Goal: Transaction & Acquisition: Purchase product/service

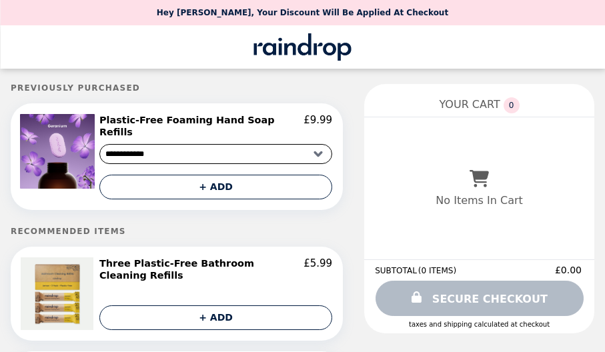
click at [115, 257] on h2 "Three Plastic-Free Bathroom Cleaning Refills" at bounding box center [201, 269] width 204 height 25
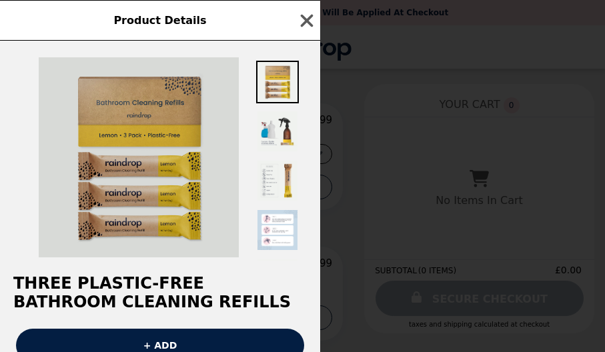
click at [132, 187] on img at bounding box center [139, 157] width 200 height 200
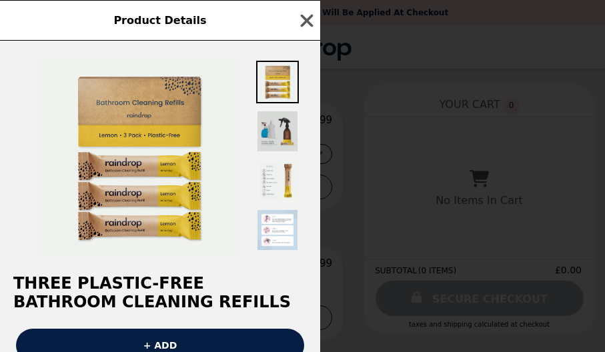
click at [272, 133] on img at bounding box center [277, 131] width 43 height 43
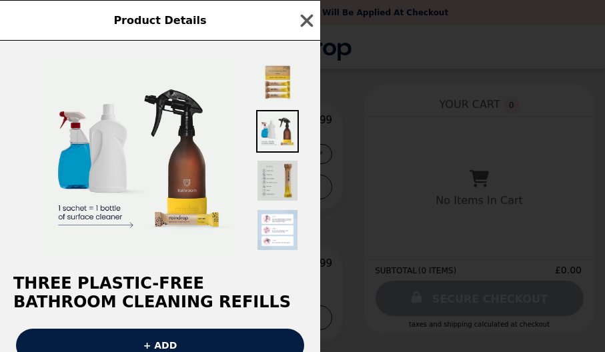
click at [271, 177] on img at bounding box center [277, 180] width 43 height 43
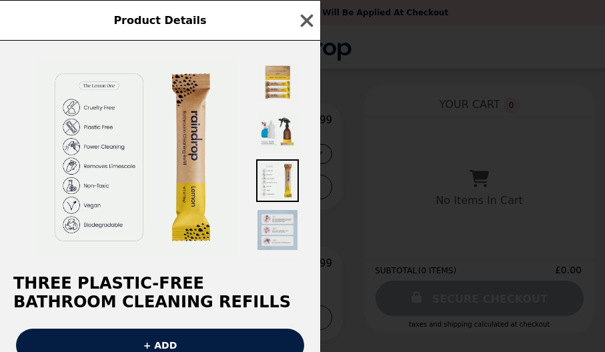
click at [273, 235] on img at bounding box center [277, 230] width 43 height 43
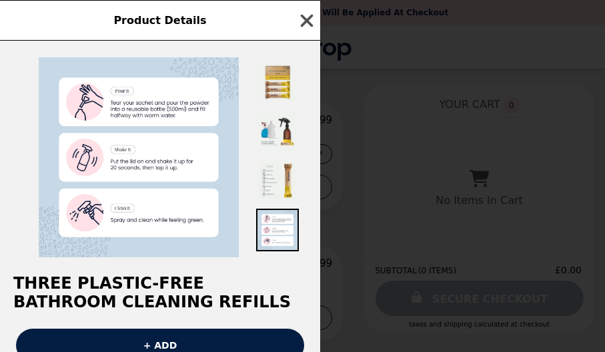
click at [307, 19] on icon "button" at bounding box center [307, 20] width 13 height 13
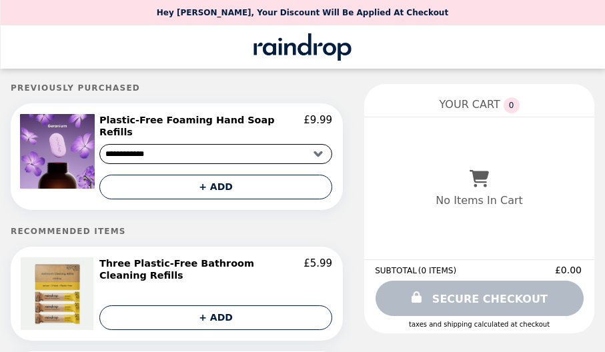
click at [356, 332] on div "**********" at bounding box center [478, 208] width 251 height 271
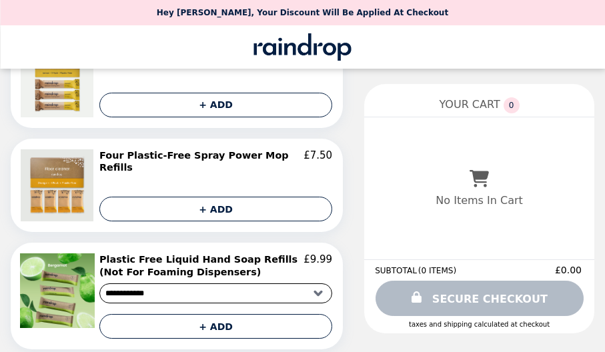
scroll to position [213, 0]
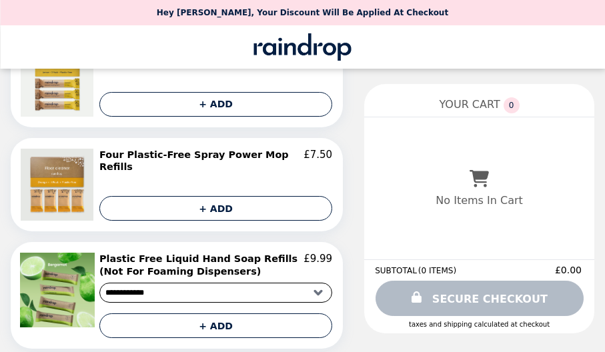
click at [163, 149] on h2 "Four Plastic-Free Spray Power Mop Refills" at bounding box center [201, 161] width 204 height 25
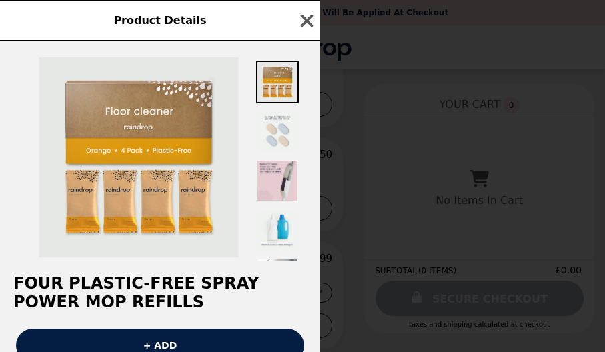
click at [290, 187] on img at bounding box center [277, 180] width 43 height 43
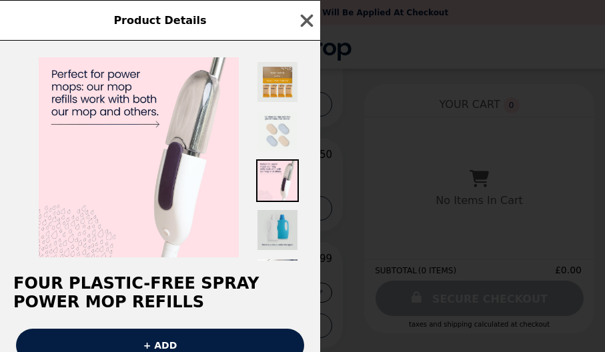
click at [272, 220] on img at bounding box center [277, 230] width 43 height 43
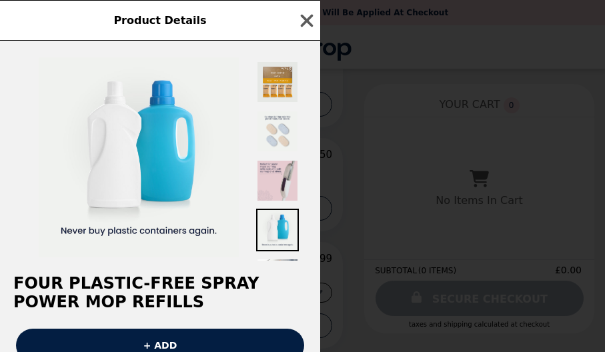
click at [280, 172] on img at bounding box center [277, 180] width 43 height 43
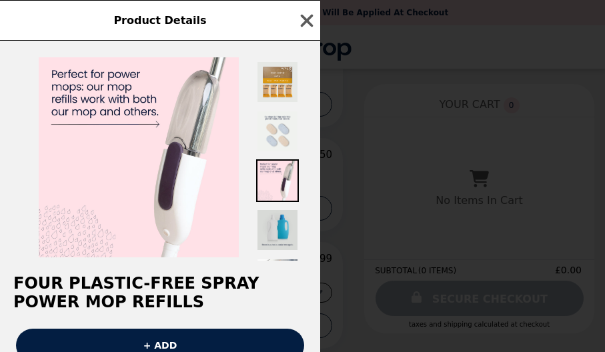
click at [279, 221] on img at bounding box center [277, 230] width 43 height 43
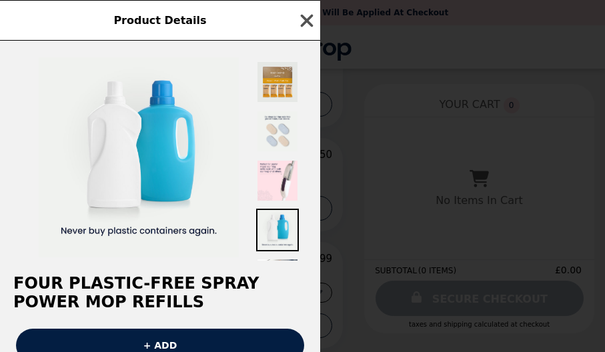
click at [307, 15] on icon "button" at bounding box center [307, 21] width 20 height 20
